Goal: Transaction & Acquisition: Obtain resource

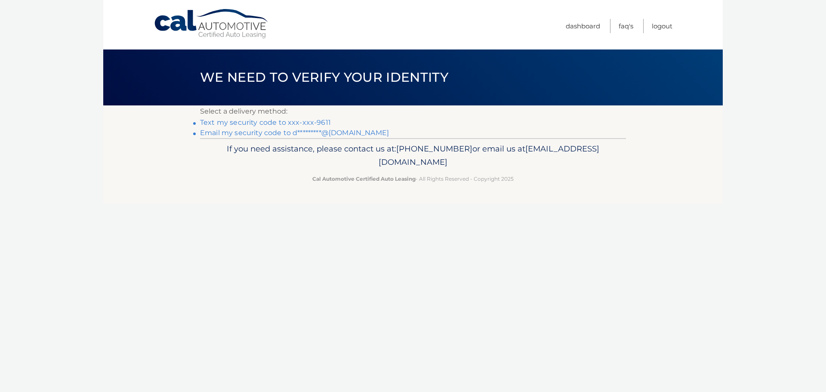
click at [290, 123] on link "Text my security code to xxx-xxx-9611" at bounding box center [265, 122] width 131 height 8
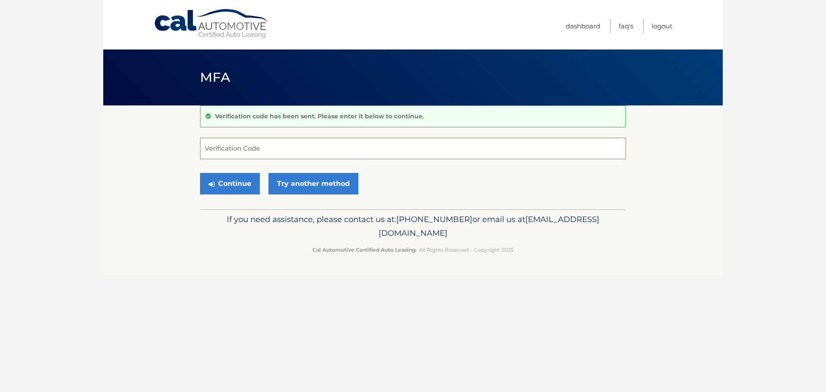
click at [254, 147] on input "Verification Code" at bounding box center [413, 149] width 426 height 22
type input "412240"
click at [200, 173] on button "Continue" at bounding box center [230, 184] width 60 height 22
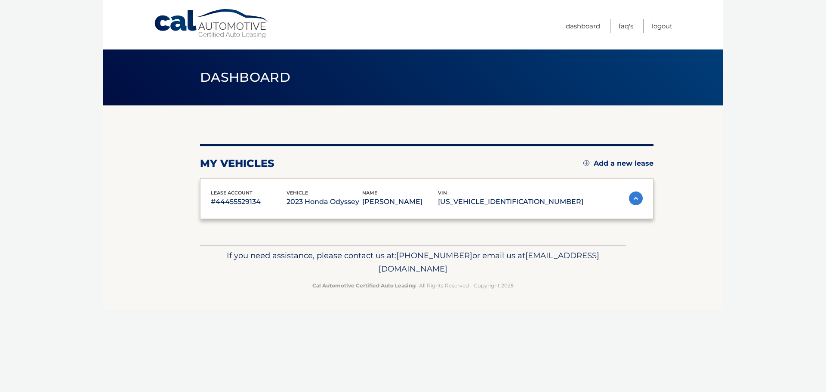
click at [241, 180] on div "lease account #44455529134 vehicle 2023 Honda Odyssey name [PERSON_NAME] vin [U…" at bounding box center [426, 198] width 453 height 41
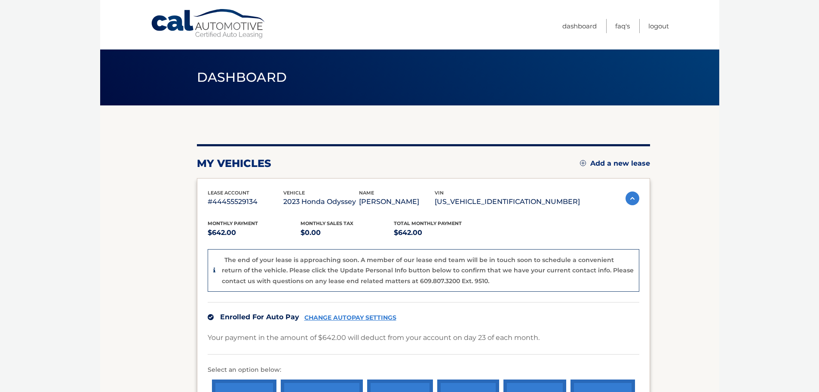
drag, startPoint x: 486, startPoint y: 201, endPoint x: 561, endPoint y: 203, distance: 75.3
click at [561, 203] on p "5FNRL6H77PB000561" at bounding box center [507, 202] width 145 height 12
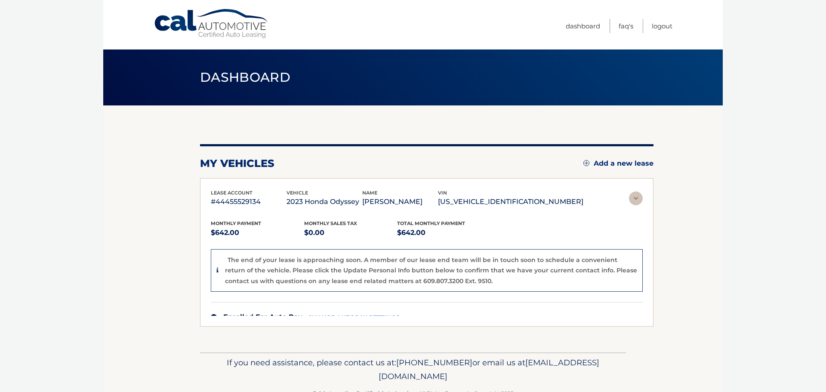
click at [563, 209] on div "lease account #44455529134 vehicle 2023 Honda Odyssey name DEVIN COHEN vin 5FNR…" at bounding box center [426, 252] width 453 height 148
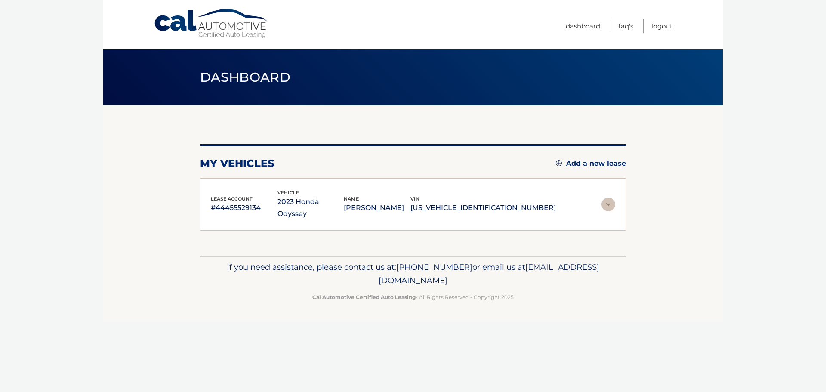
click at [608, 200] on img at bounding box center [608, 204] width 14 height 14
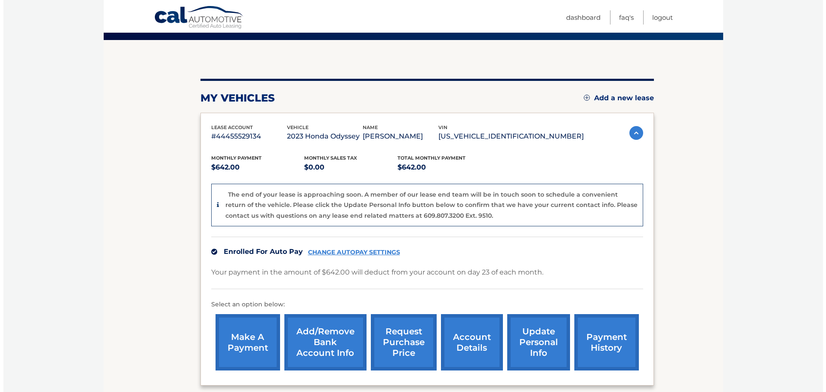
scroll to position [150, 0]
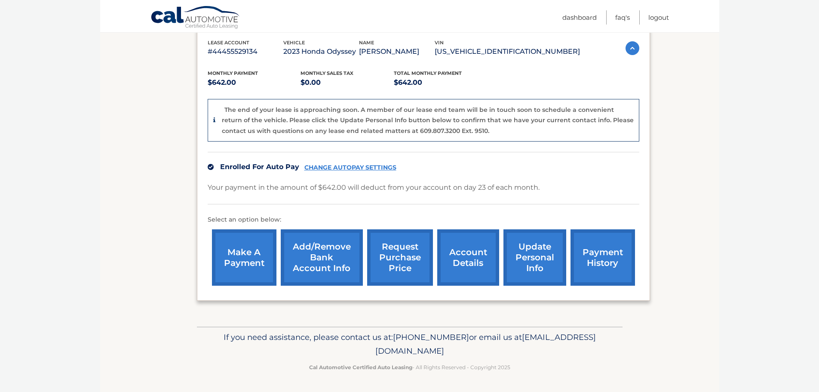
click at [400, 256] on link "request purchase price" at bounding box center [400, 257] width 66 height 56
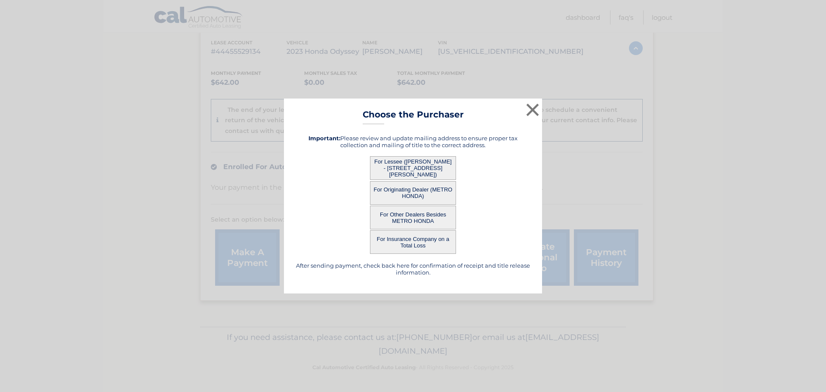
click at [399, 165] on button "For Lessee (DEVIN COHEN - 534 Standish Rd, , Teaneck, NJ 07666)" at bounding box center [413, 168] width 86 height 24
click at [398, 163] on button "For Lessee (DEVIN COHEN - 534 Standish Rd, , Teaneck, NJ 07666)" at bounding box center [413, 168] width 86 height 24
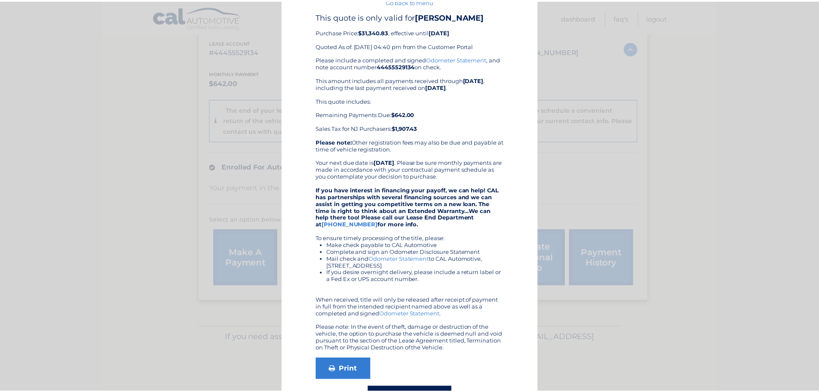
scroll to position [0, 0]
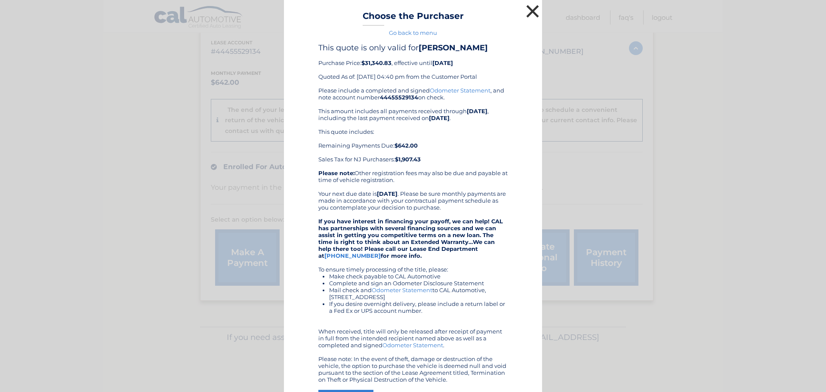
click at [526, 14] on button "×" at bounding box center [532, 11] width 17 height 17
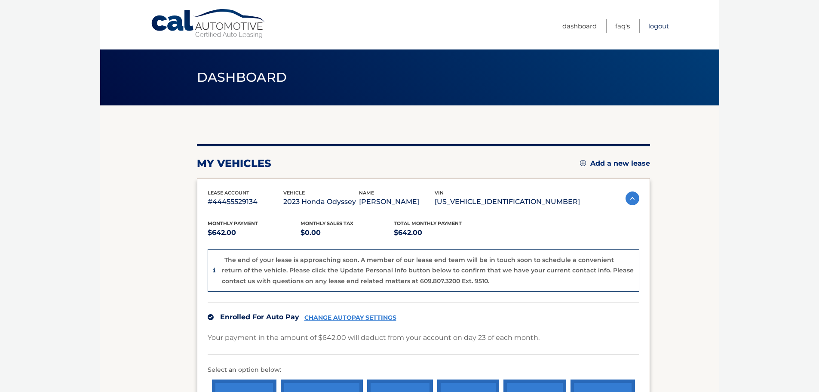
click at [661, 25] on link "Logout" at bounding box center [659, 26] width 21 height 14
